Goal: Task Accomplishment & Management: Complete application form

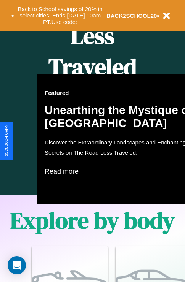
scroll to position [922, 0]
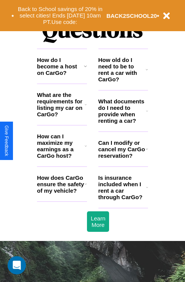
click at [62, 158] on h3 "How can I maximize my earnings as a CarGo host?" at bounding box center [61, 146] width 48 height 26
click at [123, 82] on h3 "How old do I need to be to rent a car with CarGo?" at bounding box center [122, 70] width 48 height 26
click at [147, 73] on icon at bounding box center [146, 70] width 2 height 6
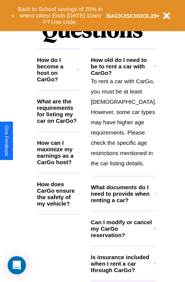
click at [79, 156] on icon at bounding box center [78, 153] width 2 height 6
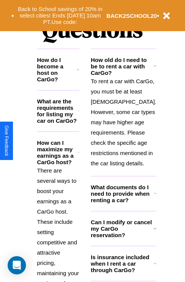
click at [62, 78] on h3 "How do I become a host on CarGo?" at bounding box center [57, 70] width 40 height 26
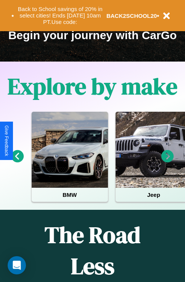
scroll to position [117, 0]
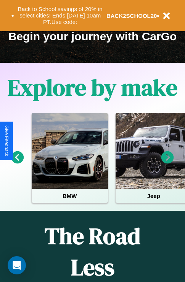
click at [167, 163] on icon at bounding box center [167, 158] width 13 height 13
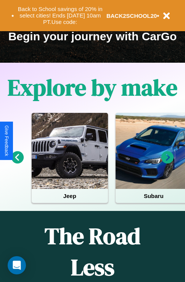
click at [167, 163] on icon at bounding box center [167, 158] width 13 height 13
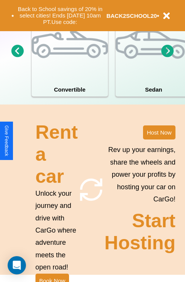
scroll to position [593, 0]
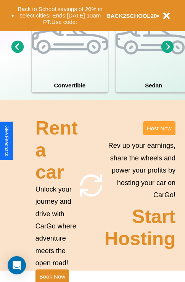
click at [159, 136] on button "Host Now" at bounding box center [159, 128] width 32 height 14
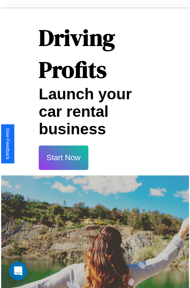
scroll to position [13, 0]
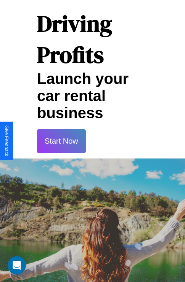
click at [61, 141] on button "Start Now" at bounding box center [61, 141] width 49 height 24
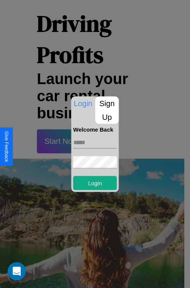
click at [107, 110] on p "Sign Up" at bounding box center [108, 109] width 24 height 27
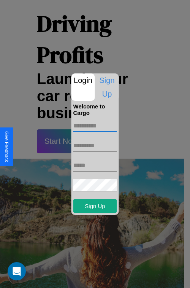
click at [95, 126] on input "text" at bounding box center [95, 126] width 44 height 12
type input "*********"
click at [95, 145] on input "text" at bounding box center [95, 146] width 44 height 12
type input "******"
click at [95, 165] on input "text" at bounding box center [95, 166] width 44 height 12
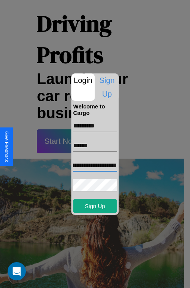
scroll to position [0, 41]
type input "**********"
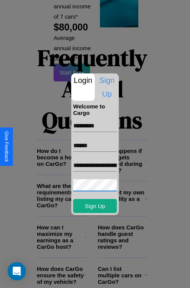
click at [98, 278] on div at bounding box center [95, 144] width 190 height 288
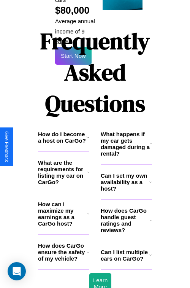
scroll to position [11, 0]
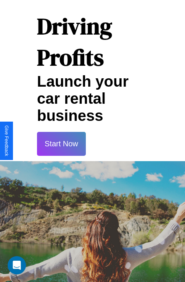
click at [61, 144] on button "Start Now" at bounding box center [61, 144] width 49 height 24
